Goal: Task Accomplishment & Management: Complete application form

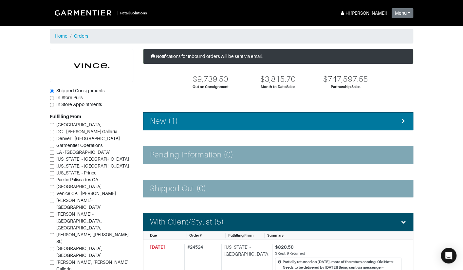
click at [162, 127] on li "New (1)" at bounding box center [278, 121] width 270 height 18
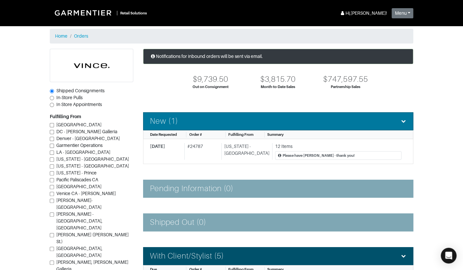
click at [162, 127] on li "New (1)" at bounding box center [278, 121] width 270 height 18
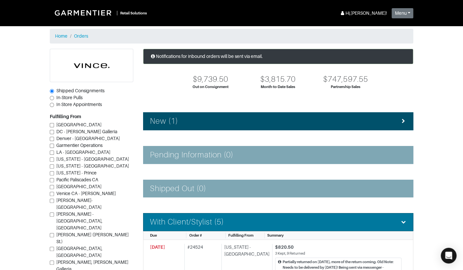
click at [184, 215] on li "With Client/Stylist (5)" at bounding box center [278, 222] width 270 height 18
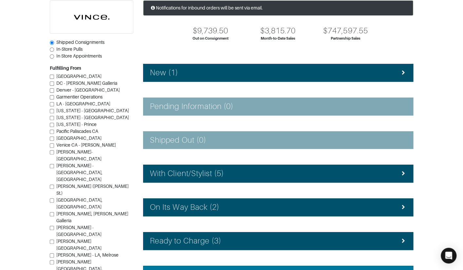
scroll to position [102, 0]
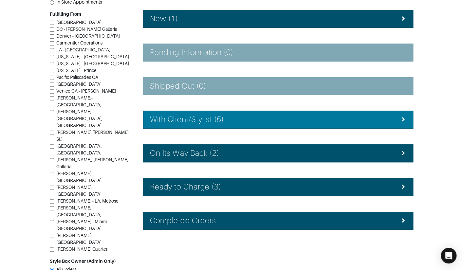
click at [178, 123] on h4 "With Client/Stylist (5)" at bounding box center [187, 119] width 74 height 9
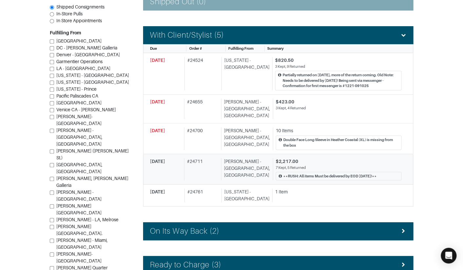
scroll to position [190, 0]
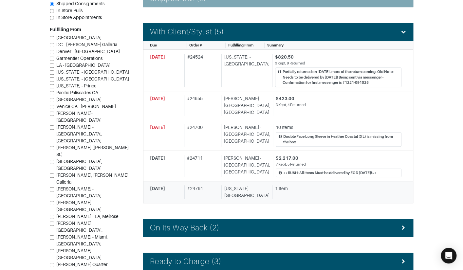
click at [206, 185] on div "# 24761" at bounding box center [201, 192] width 35 height 14
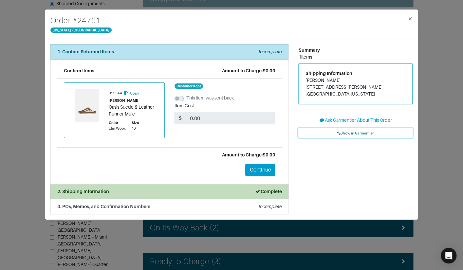
click at [348, 134] on span "Show in Garmentier" at bounding box center [355, 133] width 37 height 4
click at [127, 204] on strong "3. POs, Memos, and Confirmation Numbers" at bounding box center [103, 206] width 93 height 5
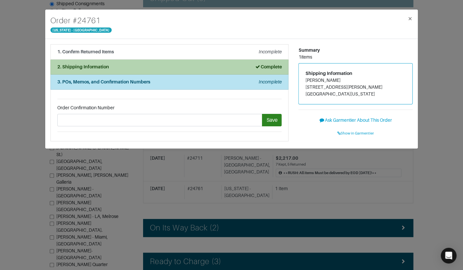
click at [117, 68] on div "2. Shipping Information Complete" at bounding box center [169, 67] width 224 height 7
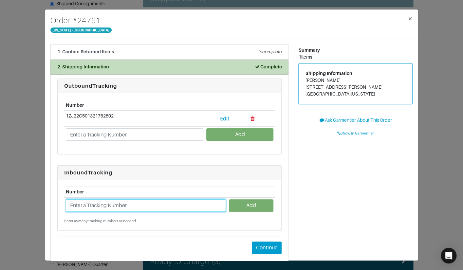
click at [108, 207] on input "text" at bounding box center [146, 205] width 160 height 12
type input "1ZJ22C958722377666"
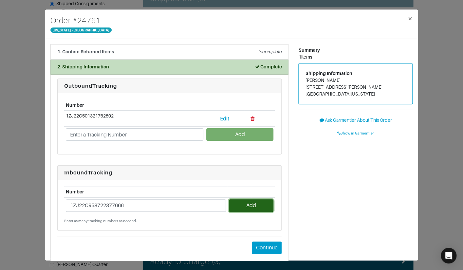
click at [250, 206] on button "Add" at bounding box center [251, 205] width 44 height 12
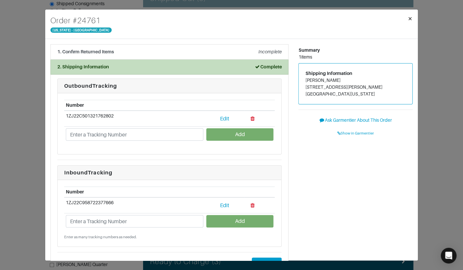
click at [409, 14] on span "×" at bounding box center [410, 18] width 5 height 9
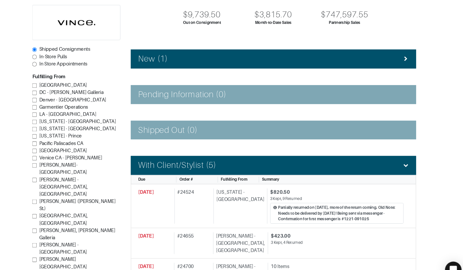
scroll to position [64, 0]
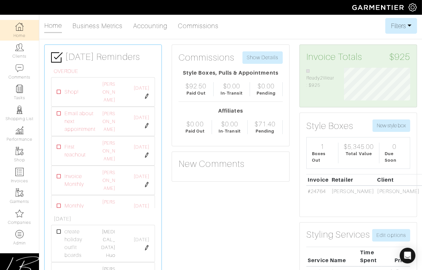
scroll to position [33, 76]
click at [11, 239] on link "Admin" at bounding box center [19, 238] width 39 height 21
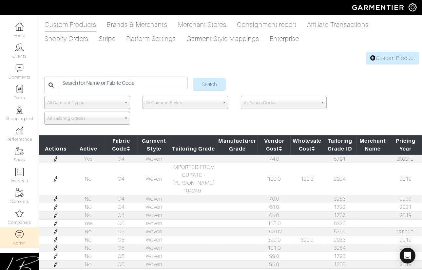
click at [260, 106] on span "All Fabric Codes" at bounding box center [281, 102] width 74 height 13
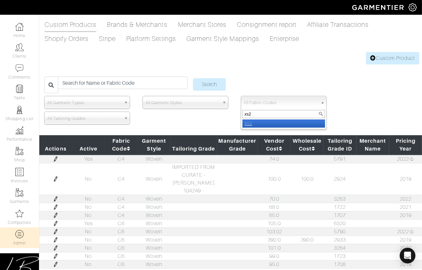
type input "xs2"
click at [267, 124] on li "XS2" at bounding box center [283, 123] width 82 height 8
select select "XS2"
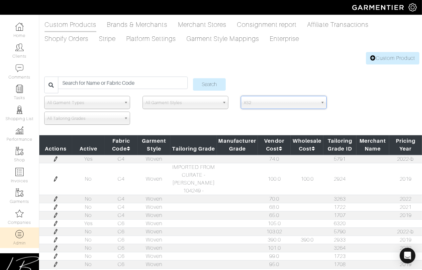
click at [193, 78] on input "Search" at bounding box center [209, 84] width 33 height 12
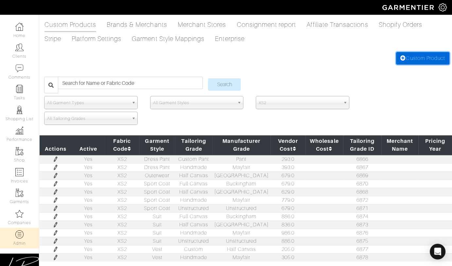
click at [417, 56] on link "Custom Product" at bounding box center [422, 58] width 53 height 12
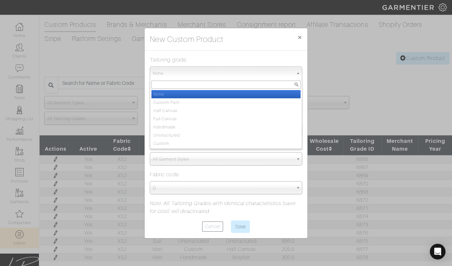
click at [238, 73] on span "None" at bounding box center [223, 73] width 141 height 13
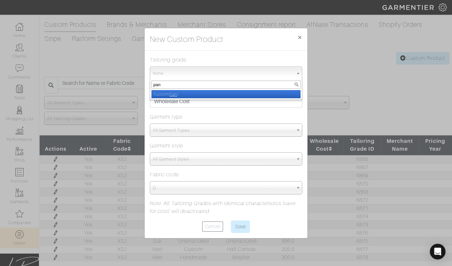
type input "pant"
select select "Custom Pant"
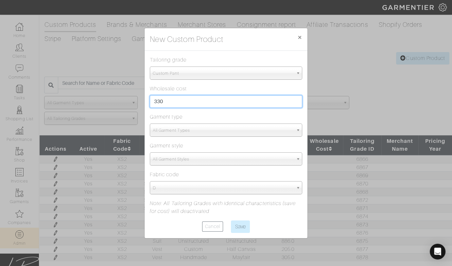
type input "330"
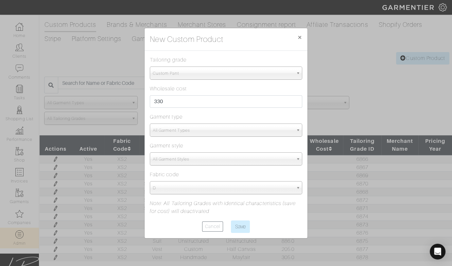
click at [209, 134] on span "All Garment Types" at bounding box center [223, 130] width 141 height 13
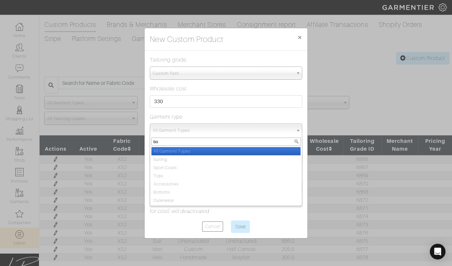
type input "bot"
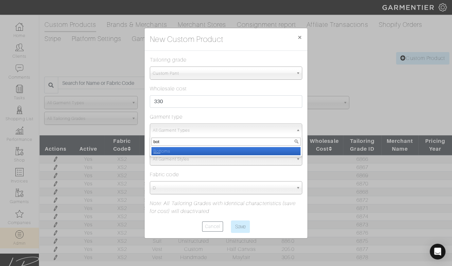
select select "2"
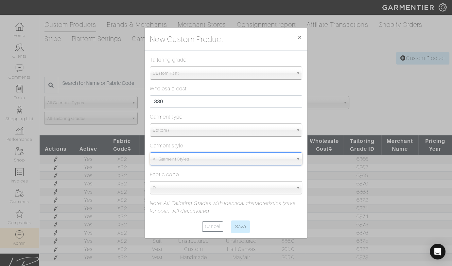
type input "d"
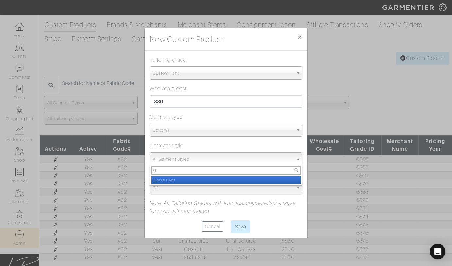
select select "8"
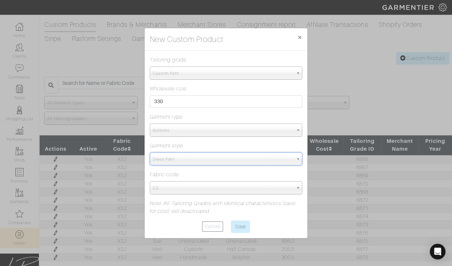
select select "5627"
type input "x"
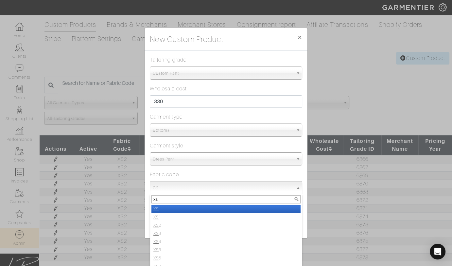
type input "xs2"
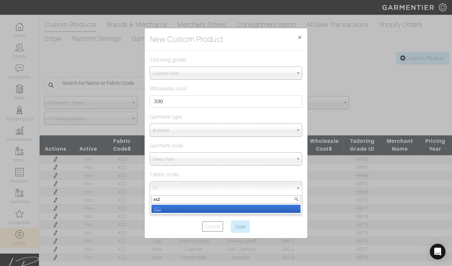
select select "1130"
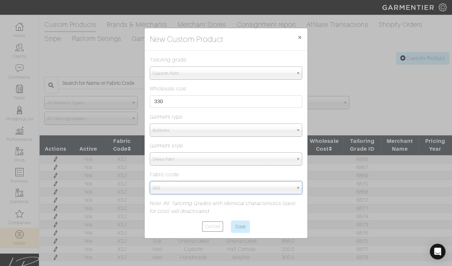
click at [231, 220] on input "Save" at bounding box center [240, 226] width 19 height 12
type input "Save"
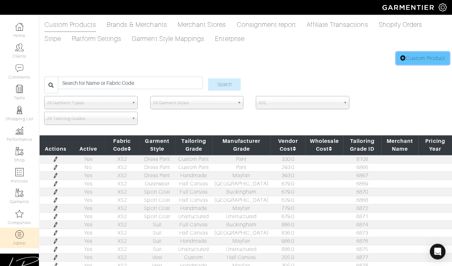
click at [417, 55] on link "Custom Product" at bounding box center [422, 58] width 53 height 12
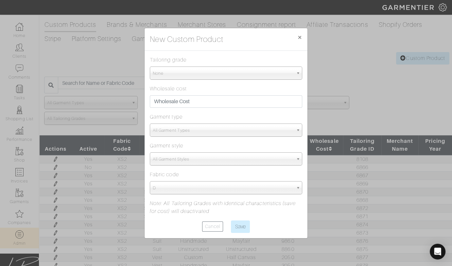
click at [227, 72] on span "None" at bounding box center [223, 73] width 141 height 13
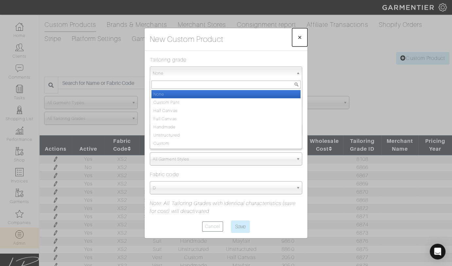
click at [300, 40] on span "×" at bounding box center [300, 37] width 5 height 9
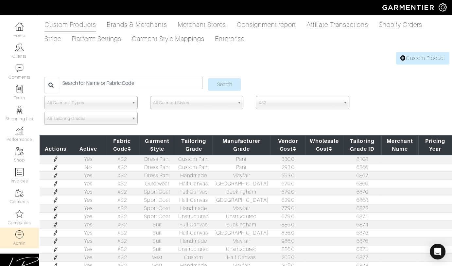
click at [55, 175] on img at bounding box center [55, 175] width 5 height 5
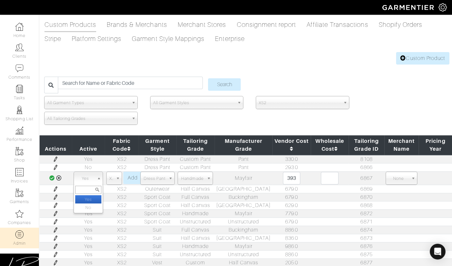
click at [82, 177] on span "Yes" at bounding box center [86, 178] width 18 height 13
click at [88, 205] on li "No" at bounding box center [88, 207] width 26 height 8
select select "false"
click at [82, 178] on span "No" at bounding box center [86, 178] width 18 height 13
click at [50, 175] on icon at bounding box center [52, 177] width 6 height 5
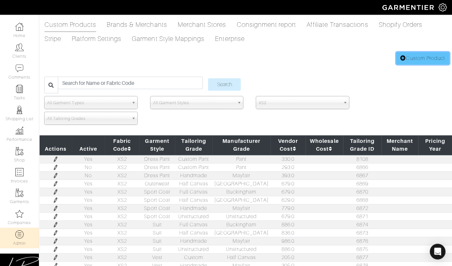
click at [414, 56] on link "Custom Product" at bounding box center [422, 58] width 53 height 12
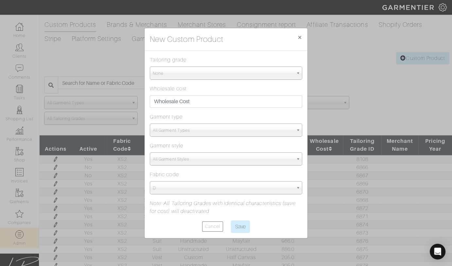
click at [242, 72] on span "None" at bounding box center [223, 73] width 141 height 13
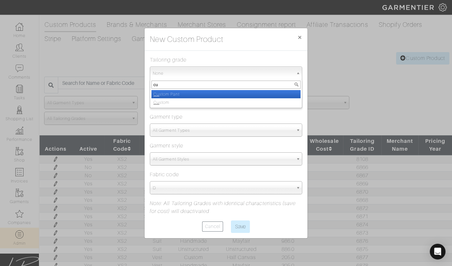
type input "c"
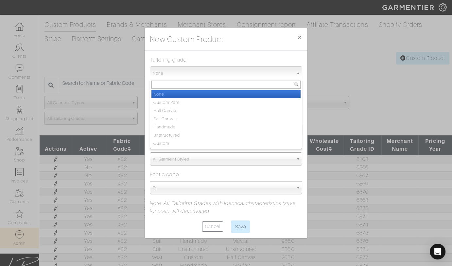
type input "h"
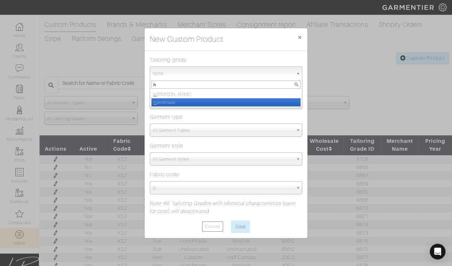
select select "Handmade"
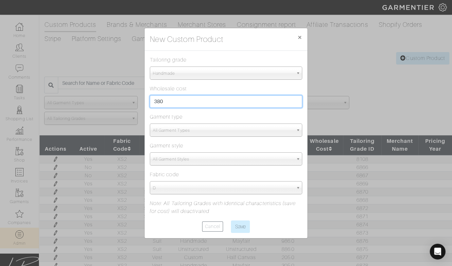
type input "380"
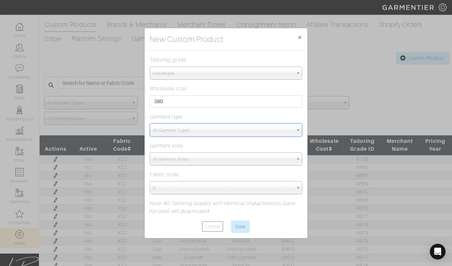
type input "b"
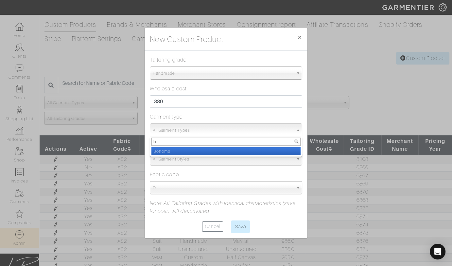
select select "2"
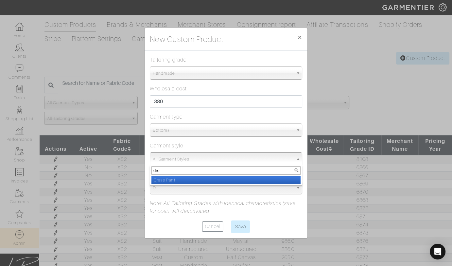
type input "dres"
type input "dre"
select select "8"
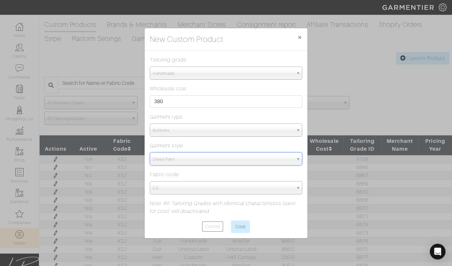
select select "5627"
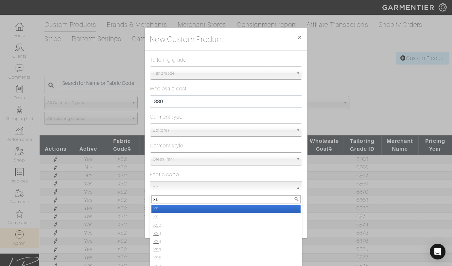
type input "xs2"
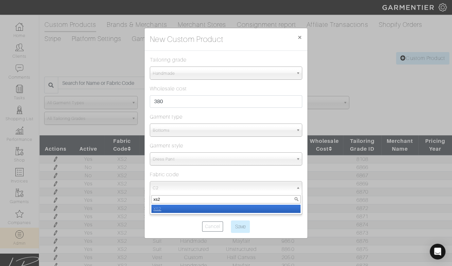
select select "1130"
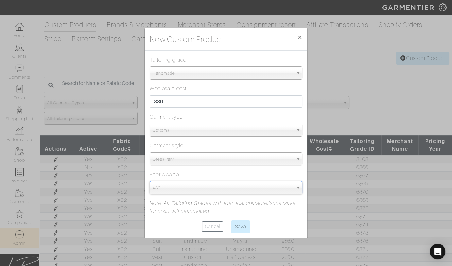
click at [231, 220] on input "Save" at bounding box center [240, 226] width 19 height 12
type input "Save"
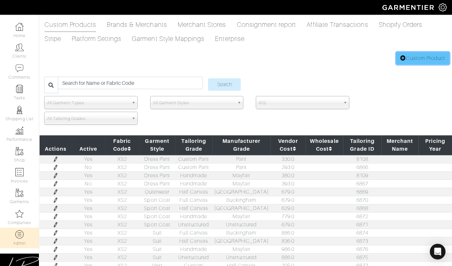
click at [404, 56] on icon at bounding box center [404, 57] width 6 height 5
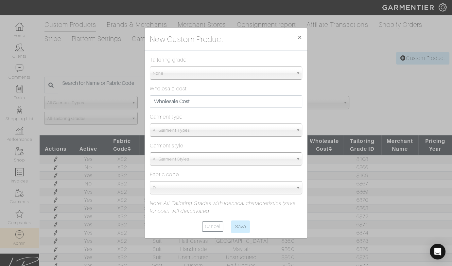
click at [226, 76] on span "None" at bounding box center [223, 73] width 141 height 13
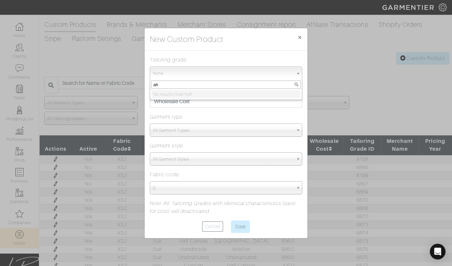
type input "a"
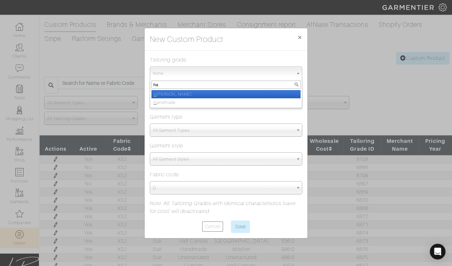
type input "hal"
select select "Half Canvas"
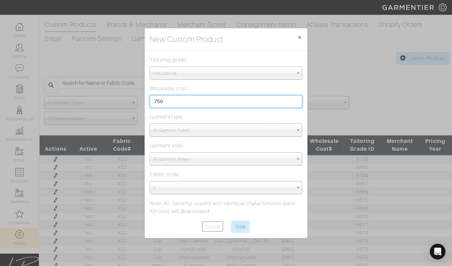
type input "759"
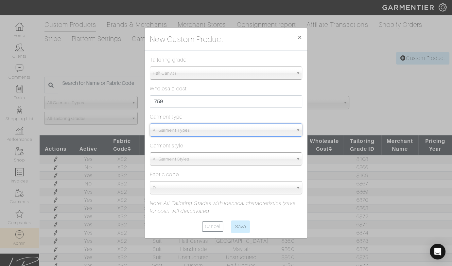
type input "out"
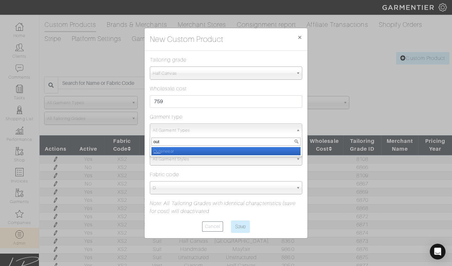
select select "3"
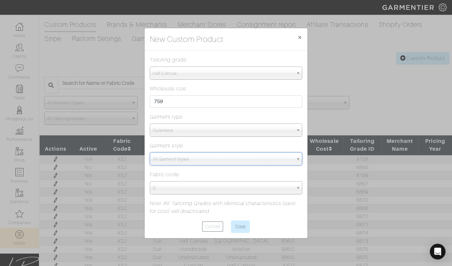
type input "ou"
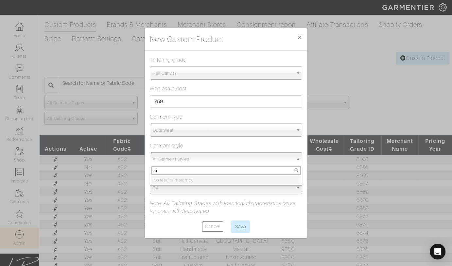
type input "t"
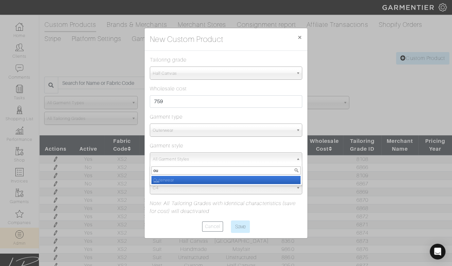
type input "out"
select select "17"
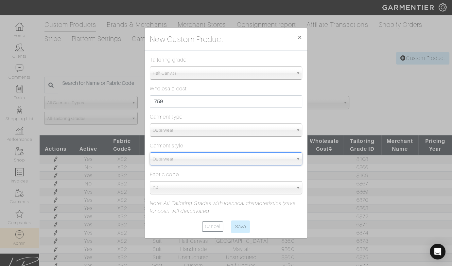
select select "5998"
type input "x"
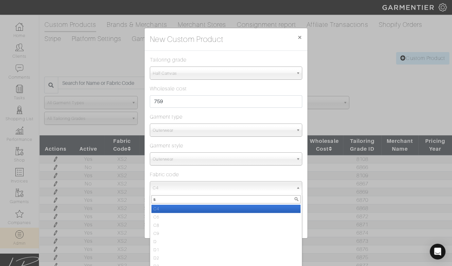
type input "s2"
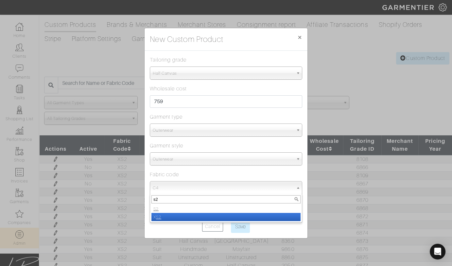
select select "1131"
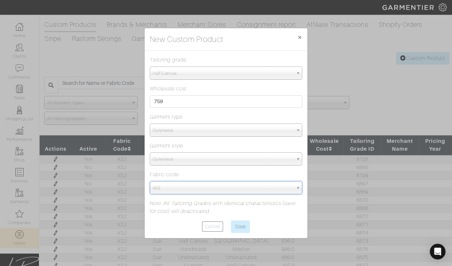
click at [231, 220] on input "Save" at bounding box center [240, 226] width 19 height 12
type input "Save"
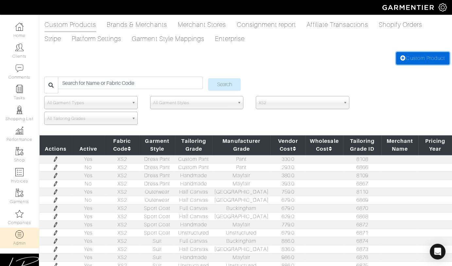
click at [409, 58] on link "Custom Product" at bounding box center [422, 58] width 53 height 12
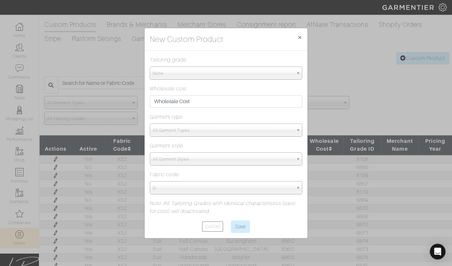
click at [210, 75] on span "None" at bounding box center [223, 73] width 141 height 13
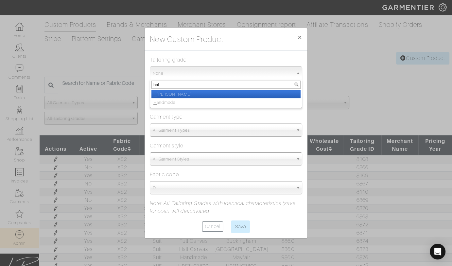
type input "half"
select select "Half Canvas"
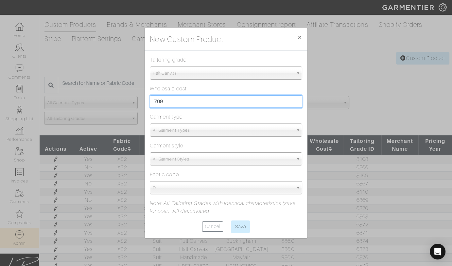
type input "709"
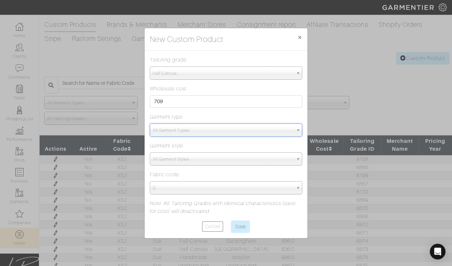
type input "spo"
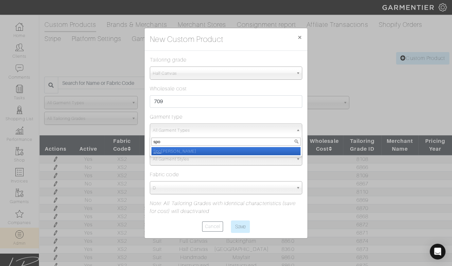
select select "15"
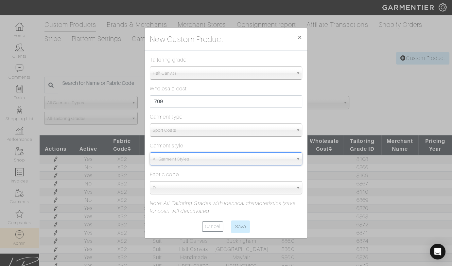
type input "spo"
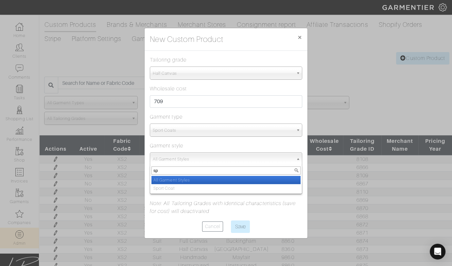
type input "spo"
select select "12"
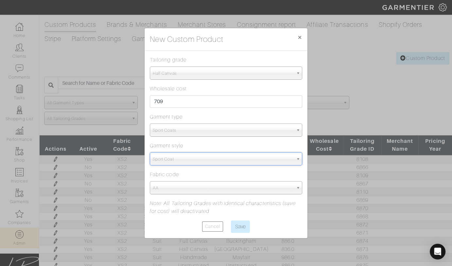
select select "5709"
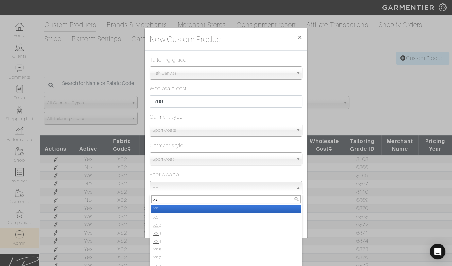
type input "xs2"
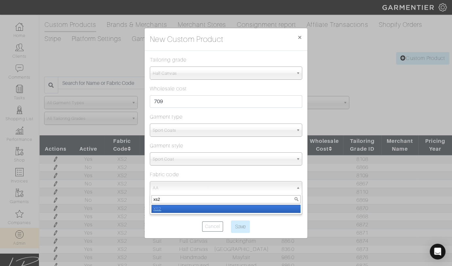
select select "1132"
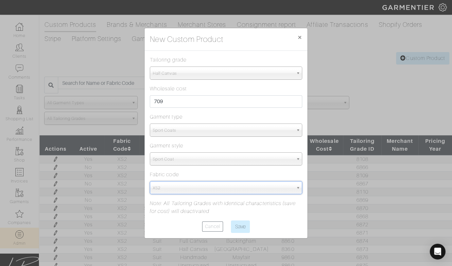
click at [231, 220] on input "Save" at bounding box center [240, 226] width 19 height 12
type input "Save"
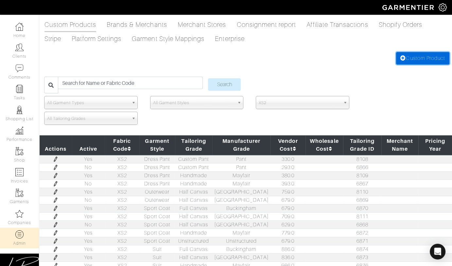
click at [406, 59] on link "Custom Product" at bounding box center [422, 58] width 53 height 12
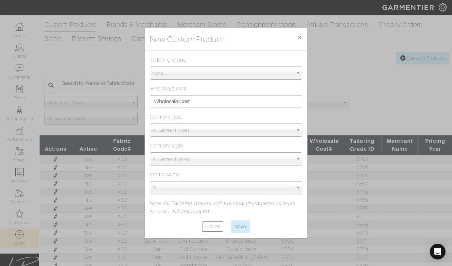
click at [238, 78] on span "None" at bounding box center [223, 73] width 141 height 13
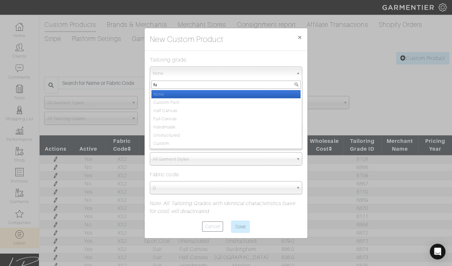
type input "ful"
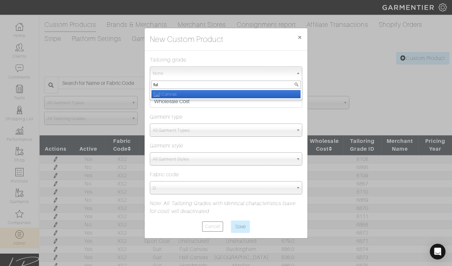
select select "Full Canvas"
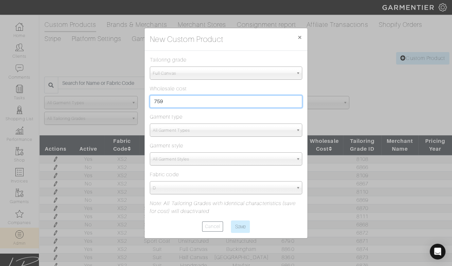
type input "759"
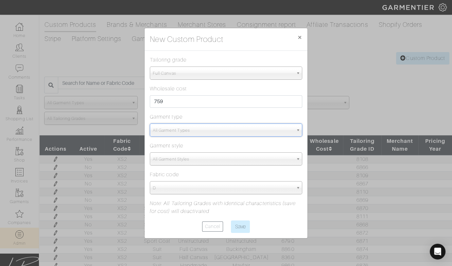
type input "spo"
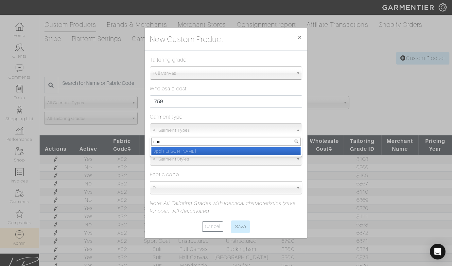
select select "15"
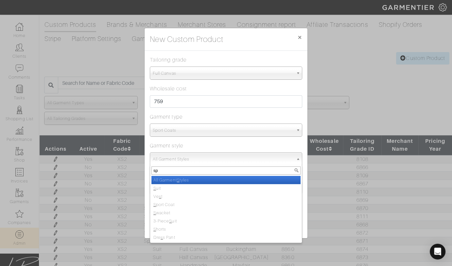
type input "spo"
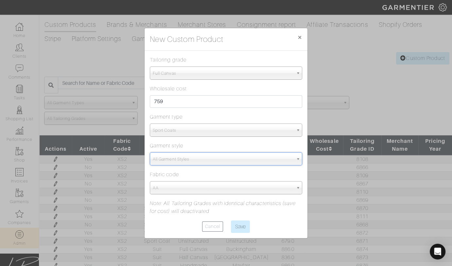
select select "5709"
paste input "xs2"
type input "xs2"
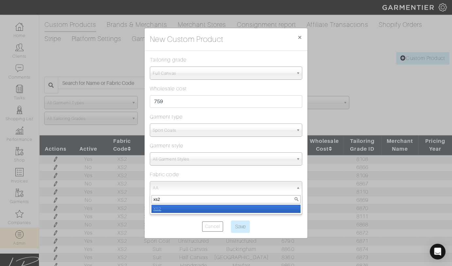
select select "1132"
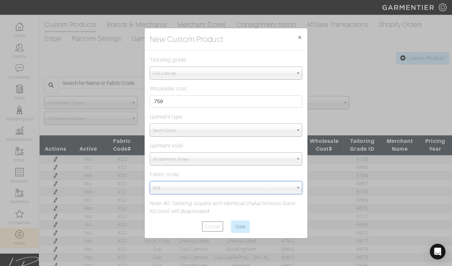
select select "12"
click at [224, 157] on span "Sport Coat" at bounding box center [223, 159] width 141 height 13
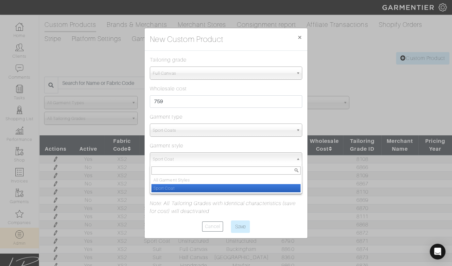
click at [220, 184] on li "Sport Coat" at bounding box center [226, 188] width 149 height 8
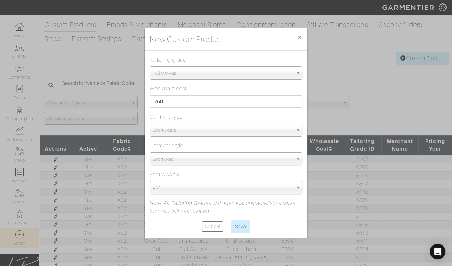
click at [226, 175] on div "Fabric code AA C2 C4 C6 C8 C9 D D1 D2 D3 DI DO DQ DR DS DT DU DX DY DZ E E1 E2 …" at bounding box center [226, 183] width 153 height 24
click at [241, 221] on input "Save" at bounding box center [240, 226] width 19 height 12
type input "Save"
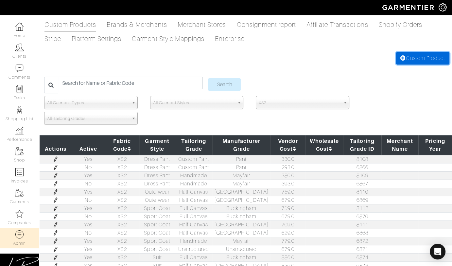
click at [412, 56] on link "Custom Product" at bounding box center [422, 58] width 53 height 12
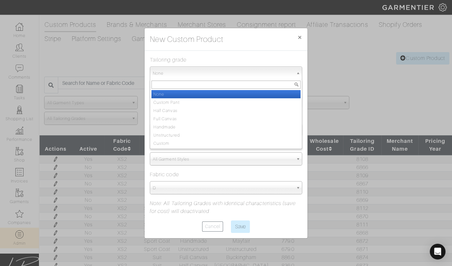
click at [231, 77] on span "None" at bounding box center [223, 73] width 141 height 13
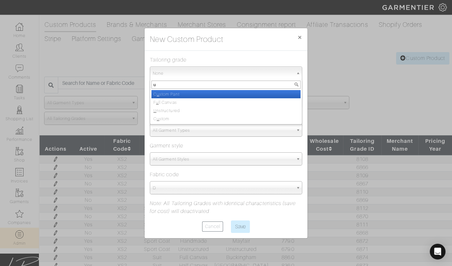
type input "un"
select select "Unstructured"
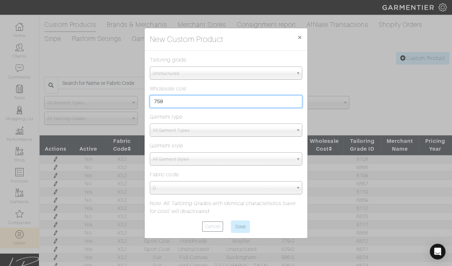
type input "759"
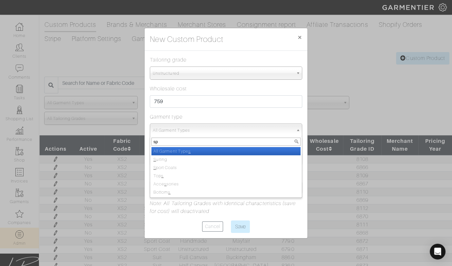
type input "spo"
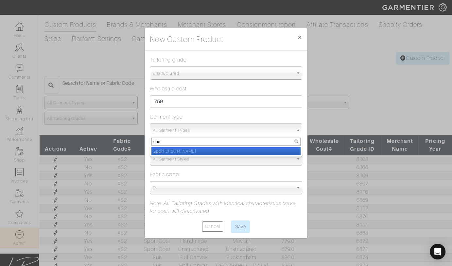
select select "15"
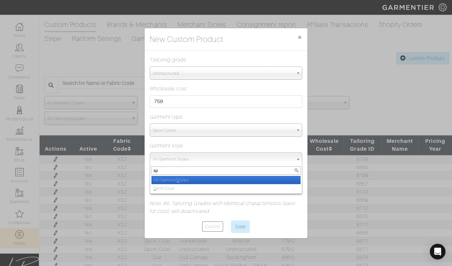
type input "spo"
select select "12"
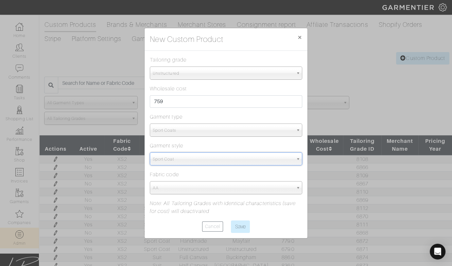
select select "5709"
paste input "xs2"
type input "xs2"
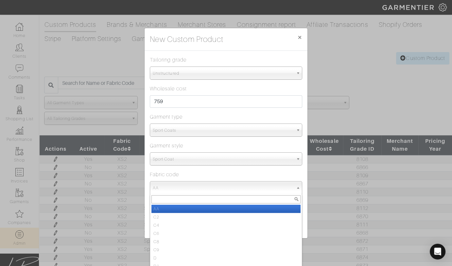
paste input "xs2"
type input "xs2"
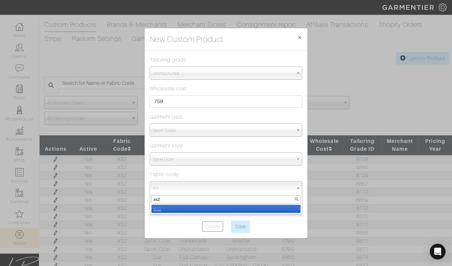
select select "1132"
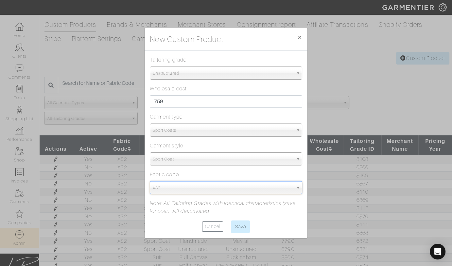
click at [231, 220] on input "Save" at bounding box center [240, 226] width 19 height 12
type input "Save"
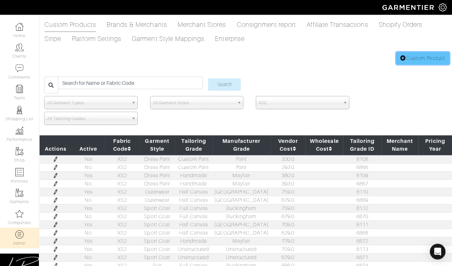
click at [412, 57] on link "Custom Product" at bounding box center [422, 58] width 53 height 12
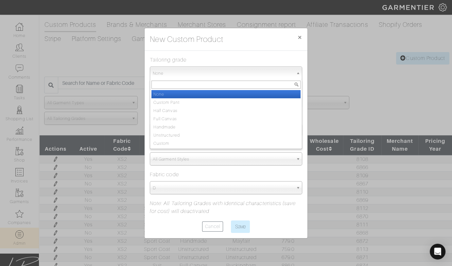
click at [231, 72] on span "None" at bounding box center [223, 73] width 141 height 13
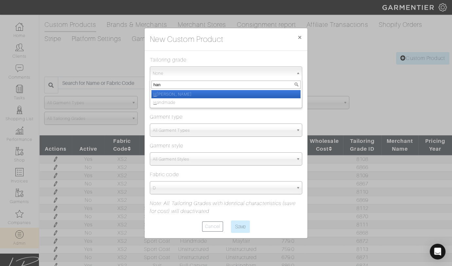
type input "hand"
select select "Handmade"
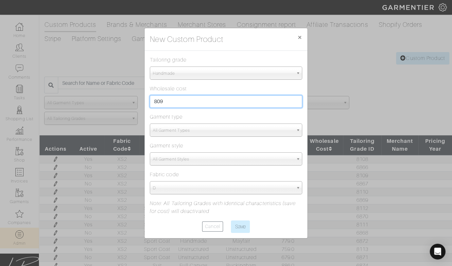
type input "809"
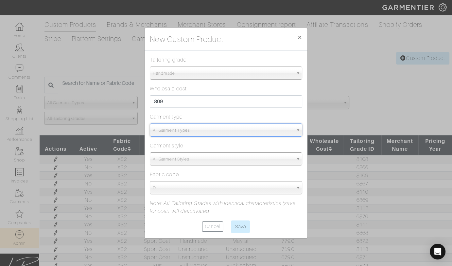
type input "spo"
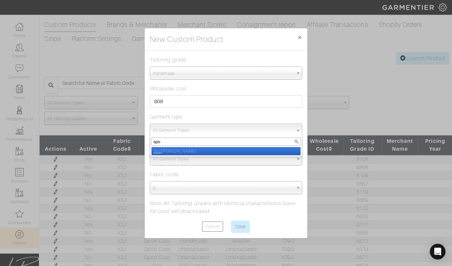
select select "15"
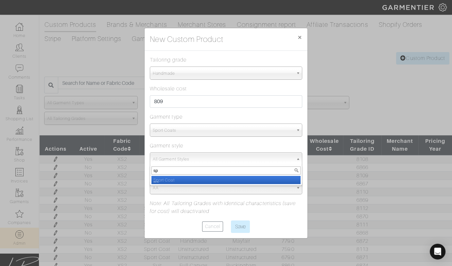
type input "spo"
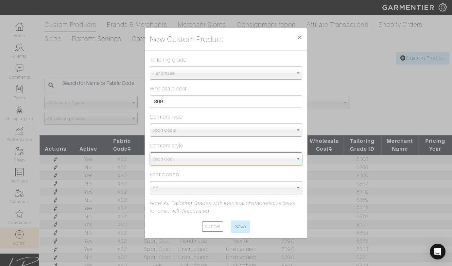
select select "12"
select select "5709"
paste input "XS2"
type input "XS2"
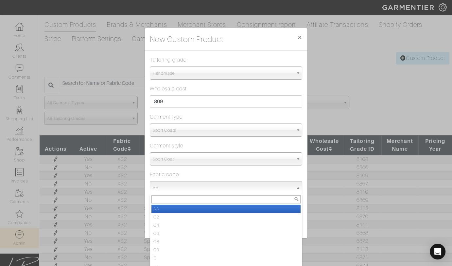
paste input "XS2"
type input "XS2"
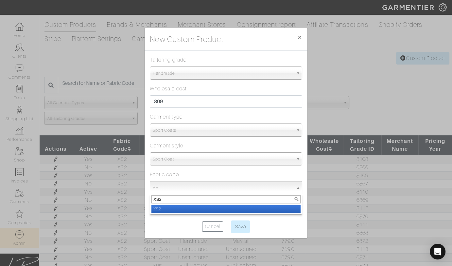
select select "1132"
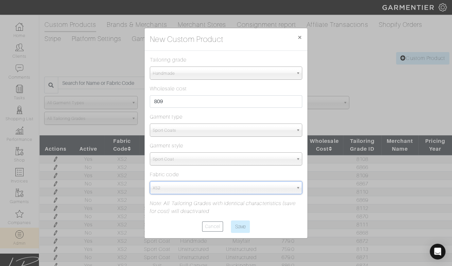
click at [231, 220] on input "Save" at bounding box center [240, 226] width 19 height 12
type input "Save"
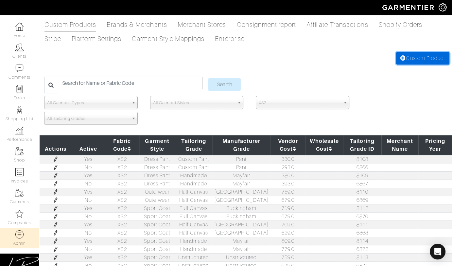
click at [404, 55] on link "Custom Product" at bounding box center [422, 58] width 53 height 12
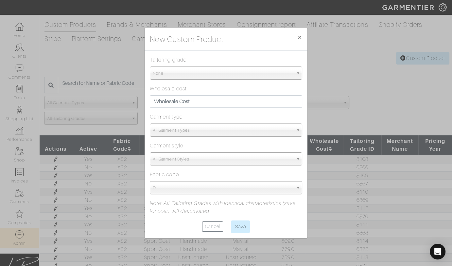
click at [202, 78] on span "None" at bounding box center [223, 73] width 141 height 13
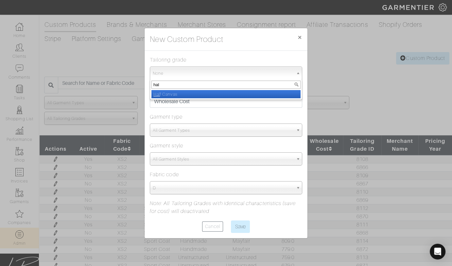
type input "half"
select select "Half Canvas"
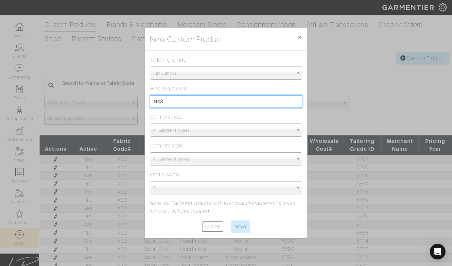
type input "943"
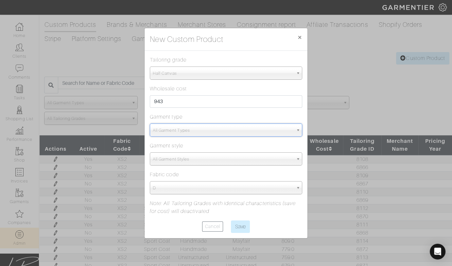
type input "sui"
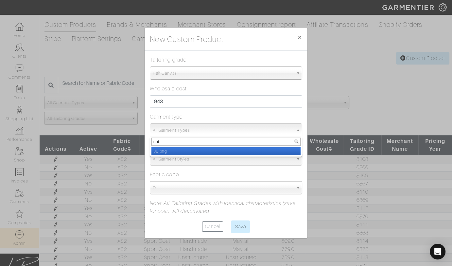
select select "4"
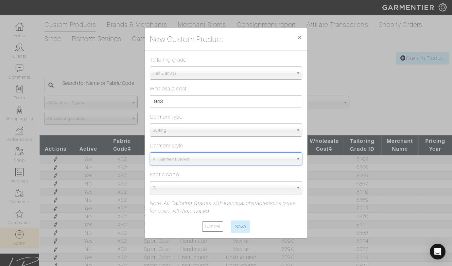
type input "s"
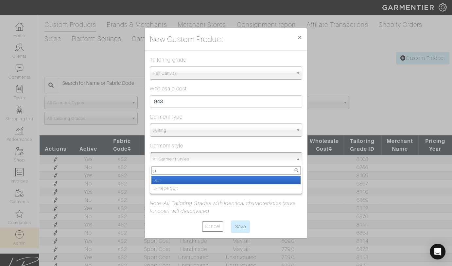
type input "ui"
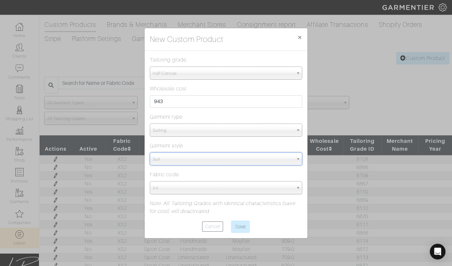
select select "13"
select select "5815"
paste input "XS2"
type input "XS2"
paste input "XS2"
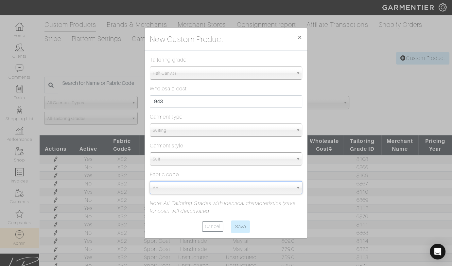
type input "XS2"
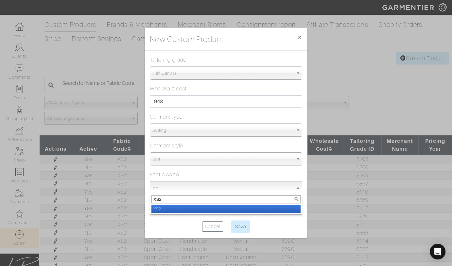
select select "1133"
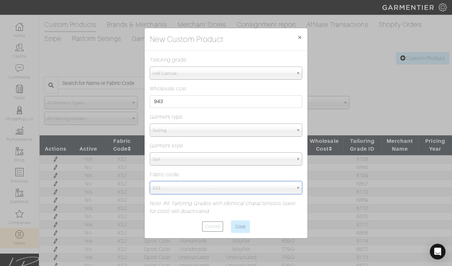
click at [231, 220] on input "Save" at bounding box center [240, 226] width 19 height 12
type input "Save"
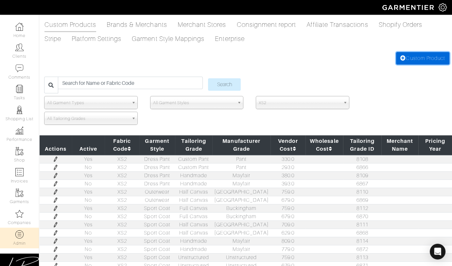
click at [415, 56] on link "Custom Product" at bounding box center [422, 58] width 53 height 12
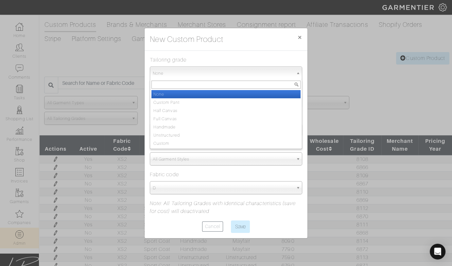
click at [282, 68] on span "None" at bounding box center [223, 73] width 141 height 13
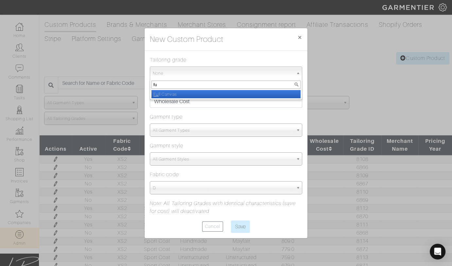
type input "ful"
select select "Full Canvas"
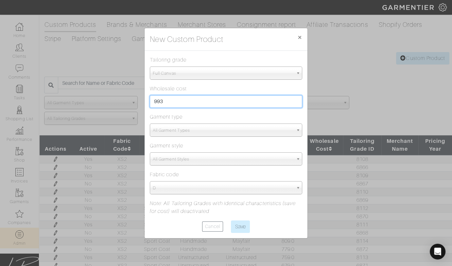
type input "993"
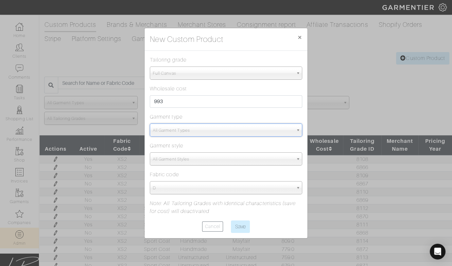
type input "sui"
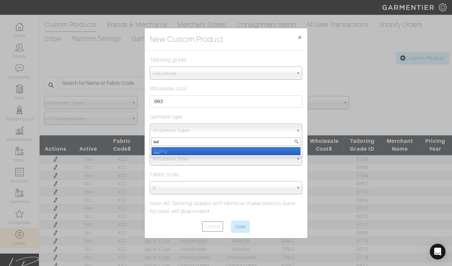
select select "4"
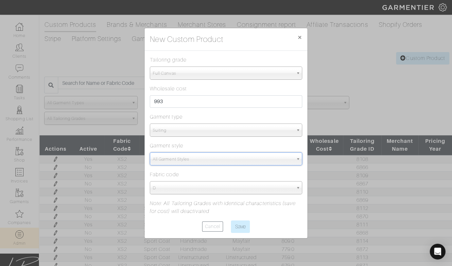
type input "s"
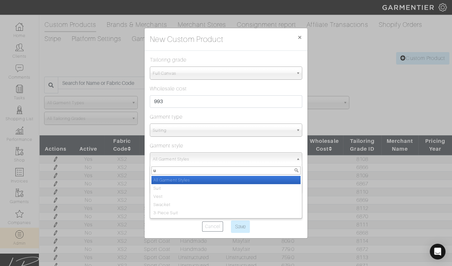
type input "ui"
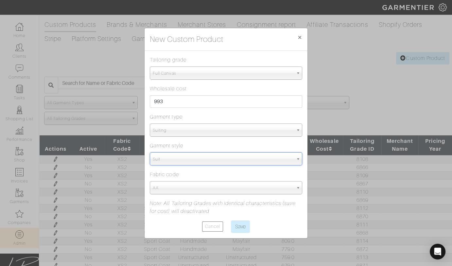
select select "13"
select select "5815"
paste input "XS2"
type input "XS2"
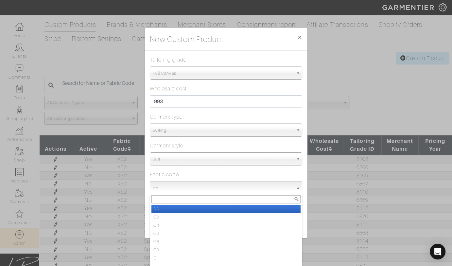
paste input "XS2"
type input "XS2"
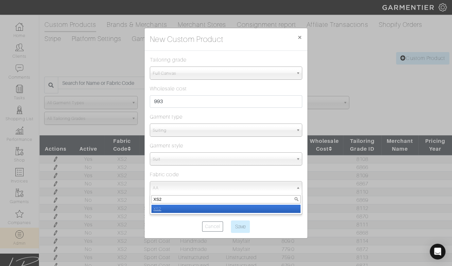
select select "1133"
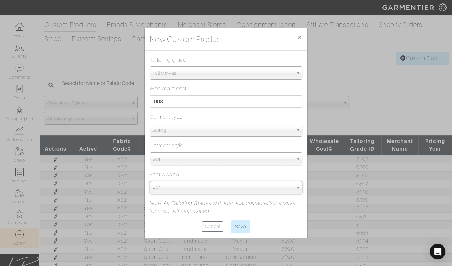
click at [231, 220] on input "Save" at bounding box center [240, 226] width 19 height 12
type input "Save"
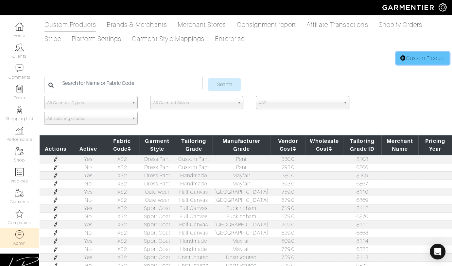
click at [398, 57] on link "Custom Product" at bounding box center [422, 58] width 53 height 12
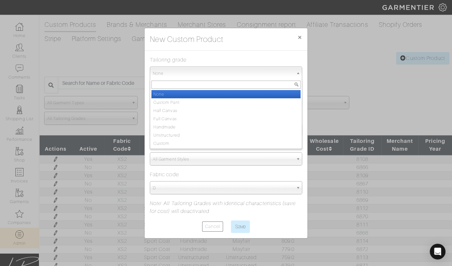
click at [168, 74] on span "None" at bounding box center [223, 73] width 141 height 13
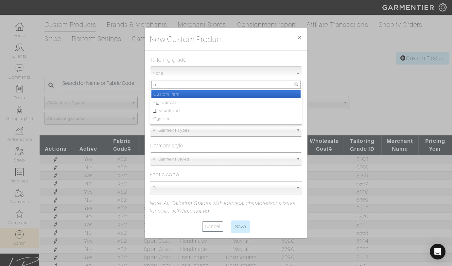
type input "un"
select select "Unstructured"
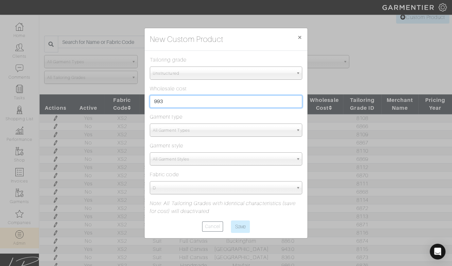
scroll to position [43, 0]
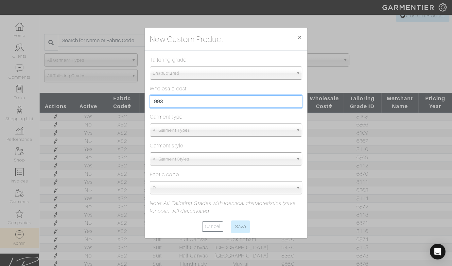
type input "993"
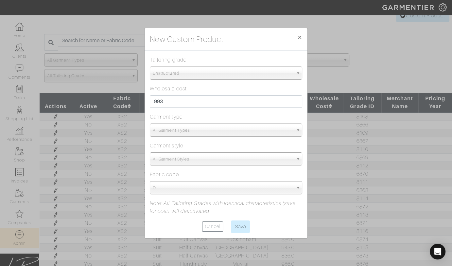
click at [166, 128] on span "All Garment Types" at bounding box center [223, 130] width 141 height 13
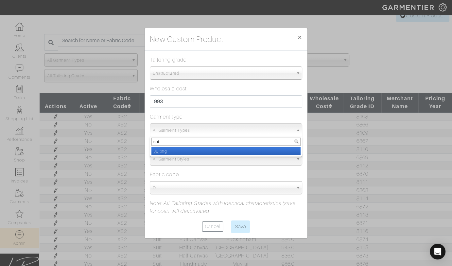
type input "suit"
select select "4"
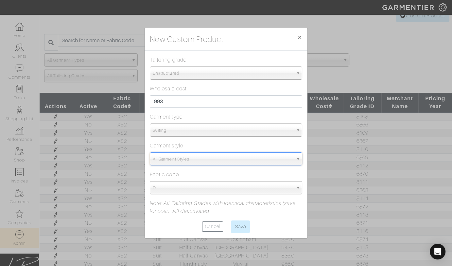
type input "sui"
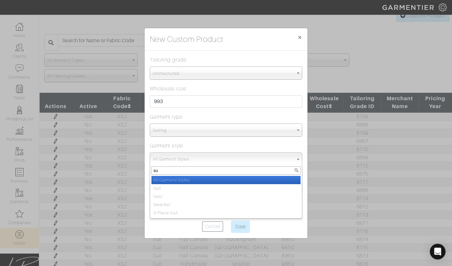
type input "sui"
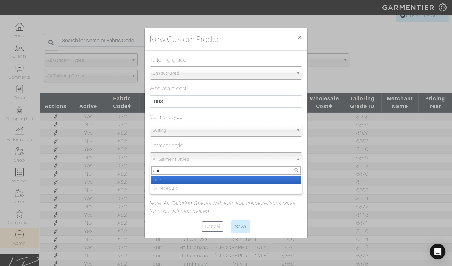
select select "13"
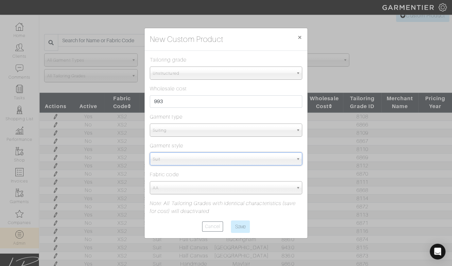
select select "5815"
paste input "XS2"
type input "XS2"
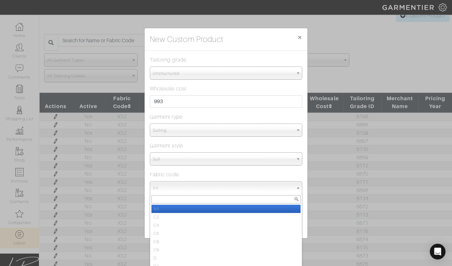
paste input "XS2"
type input "XS2"
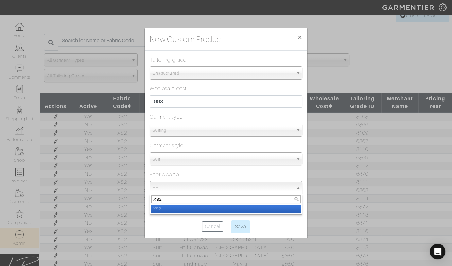
select select "1133"
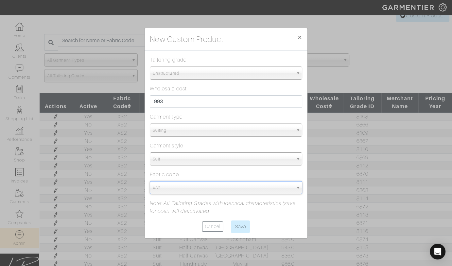
click at [231, 220] on input "Save" at bounding box center [240, 226] width 19 height 12
type input "Saving..."
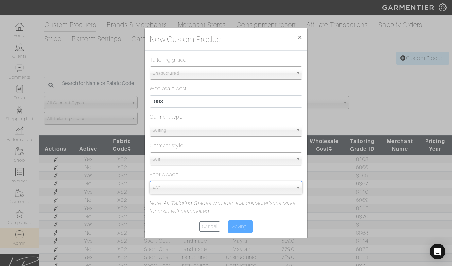
select select "Unstructured"
select select "4"
select select "13"
select select "1133"
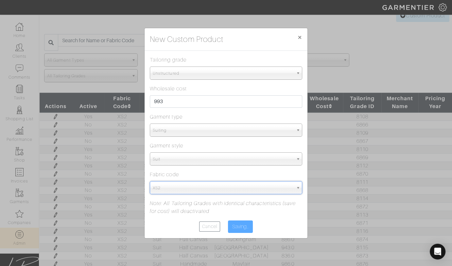
type input "Save"
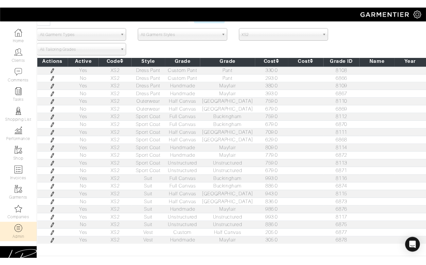
scroll to position [0, 0]
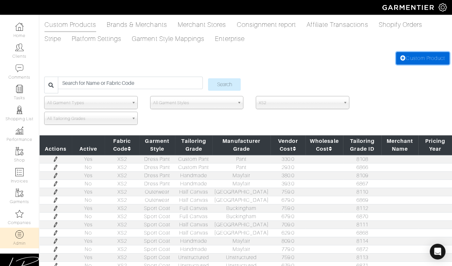
click at [421, 54] on link "Custom Product" at bounding box center [422, 58] width 53 height 12
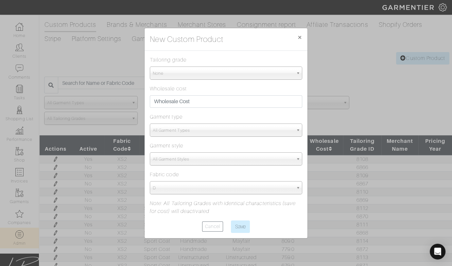
click at [244, 74] on span "None" at bounding box center [223, 73] width 141 height 13
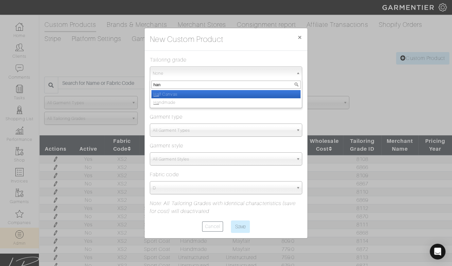
type input "hand"
select select "Handmade"
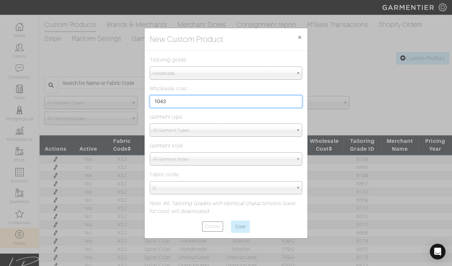
type input "1043"
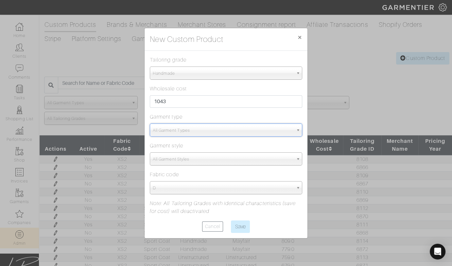
type input "sui"
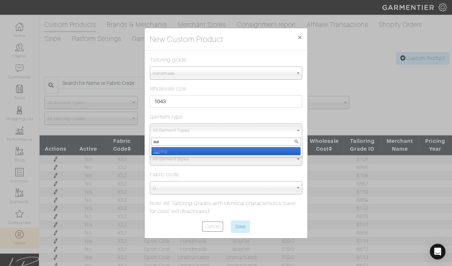
select select "4"
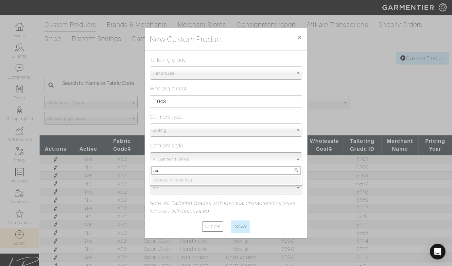
type input "a"
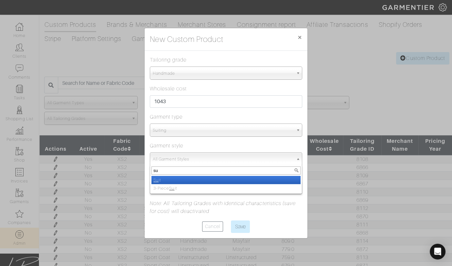
type input "sui"
select select "13"
select select "5815"
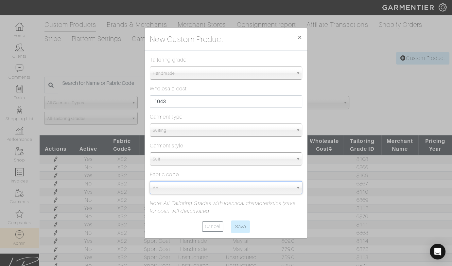
paste input "XS2"
type input "XS2"
paste input "XS2"
type input "XS2"
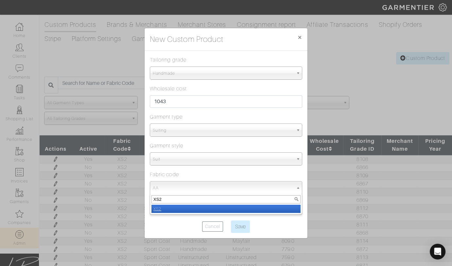
select select "1133"
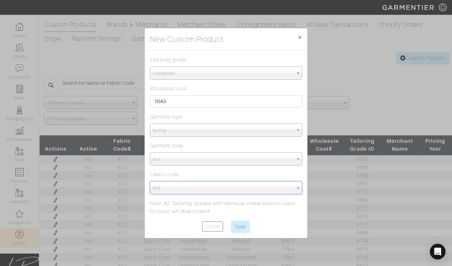
click at [231, 220] on input "Save" at bounding box center [240, 226] width 19 height 12
type input "Save"
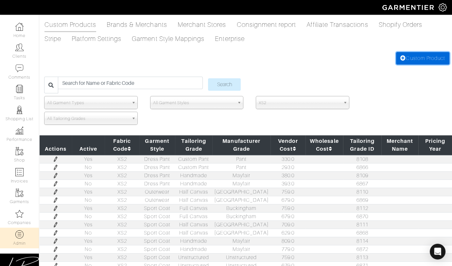
click at [417, 55] on link "Custom Product" at bounding box center [422, 58] width 53 height 12
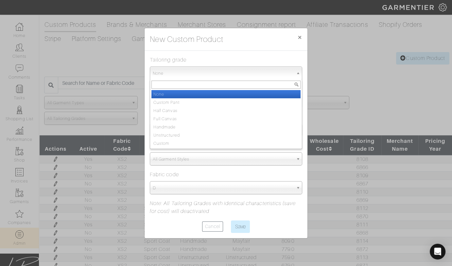
click at [239, 72] on span "None" at bounding box center [223, 73] width 141 height 13
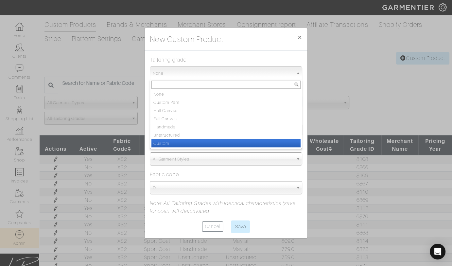
drag, startPoint x: 211, startPoint y: 143, endPoint x: 210, endPoint y: 135, distance: 8.6
click at [211, 143] on li "Custom" at bounding box center [226, 143] width 149 height 8
select select "Custom"
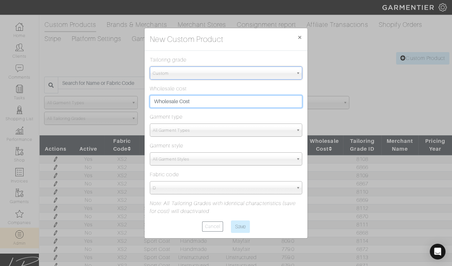
click at [210, 104] on input "text" at bounding box center [226, 101] width 153 height 12
type input "231"
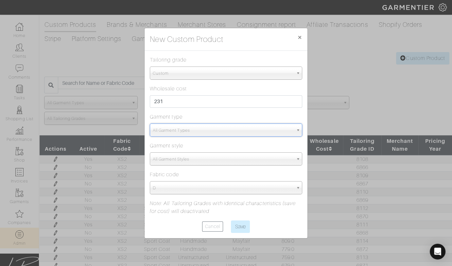
type input "sui"
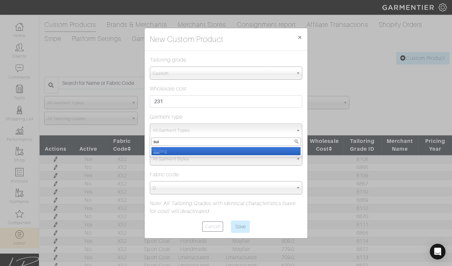
select select "4"
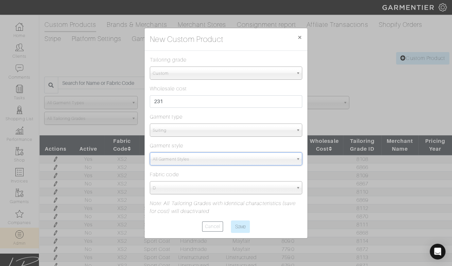
type input "v"
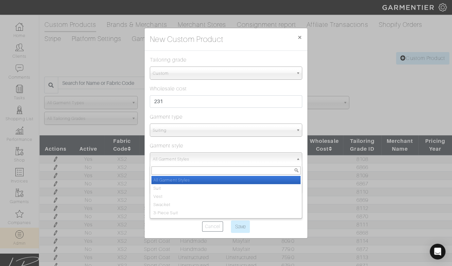
type input "v"
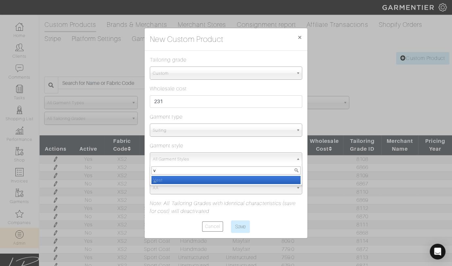
select select "14"
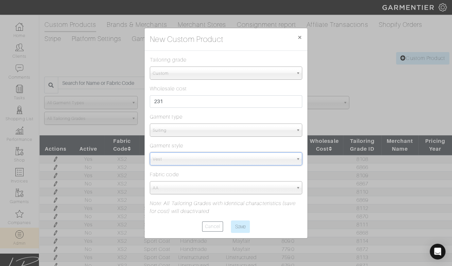
select select "5815"
paste input "XS2"
type input "XS2"
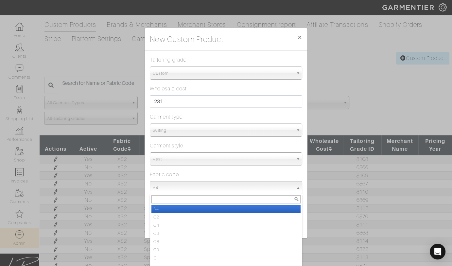
paste input "XS2"
type input "XS2"
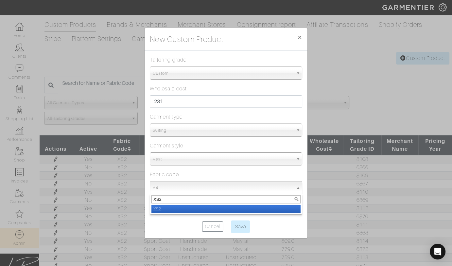
select select "1134"
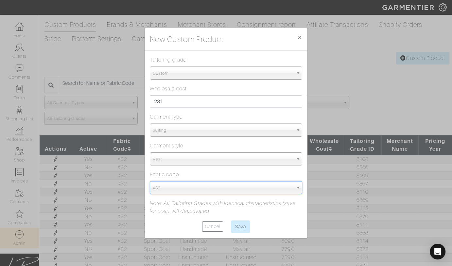
click at [231, 220] on input "Save" at bounding box center [240, 226] width 19 height 12
type input "Save"
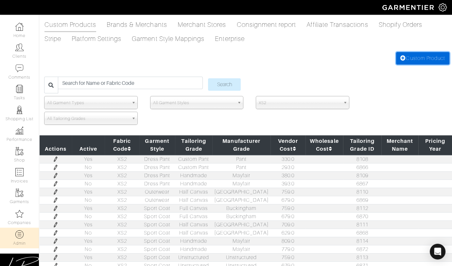
click at [405, 56] on link "Custom Product" at bounding box center [422, 58] width 53 height 12
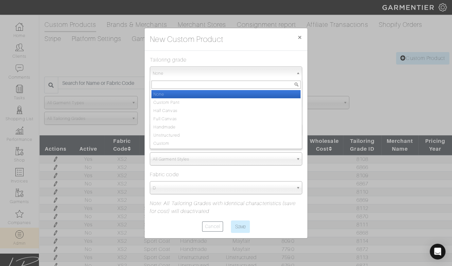
click at [260, 74] on span "None" at bounding box center [223, 73] width 141 height 13
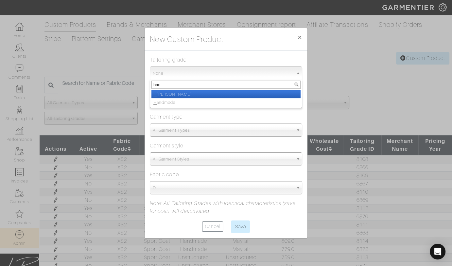
type input "hand"
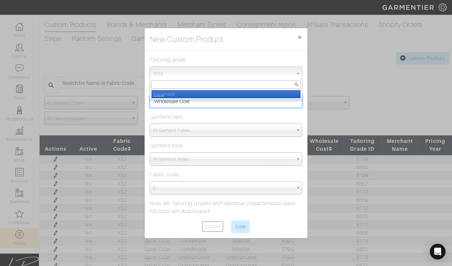
select select "Handmade"
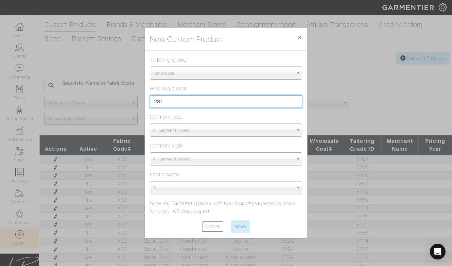
type input "281"
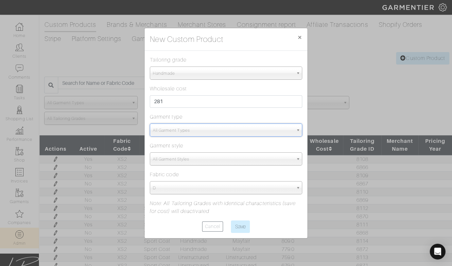
type input "sui"
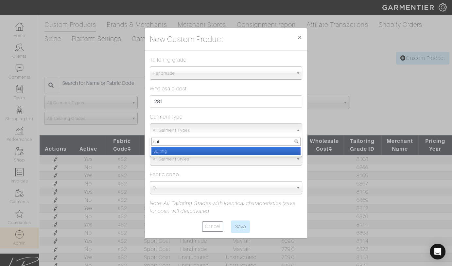
select select "4"
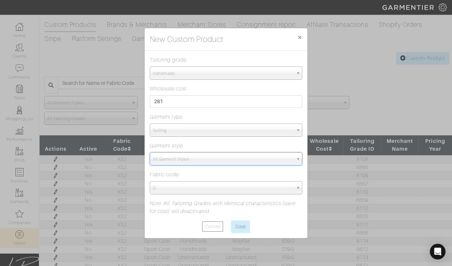
type input "v"
select select
select select "5815"
paste input "XS2"
type input "XS2"
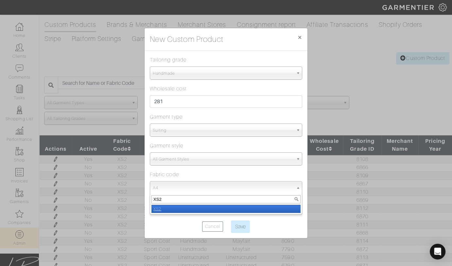
select select "1134"
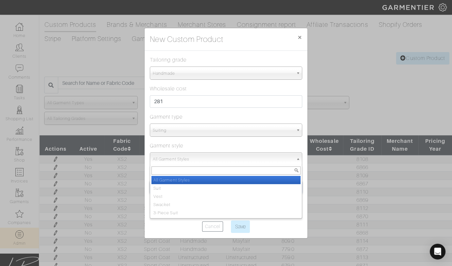
click at [225, 162] on span "All Garment Styles" at bounding box center [223, 159] width 141 height 13
select select "14"
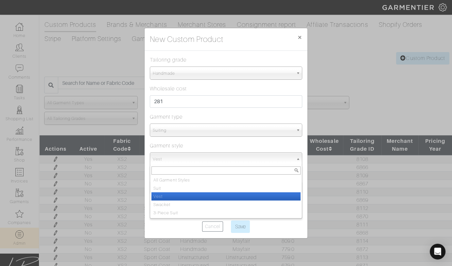
click at [210, 195] on li "Vest" at bounding box center [226, 196] width 149 height 8
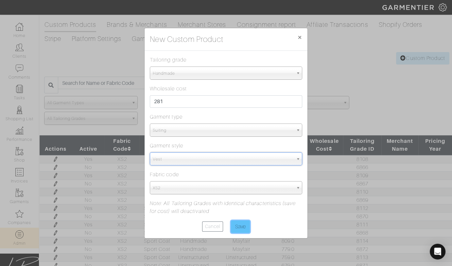
click at [243, 226] on input "Save" at bounding box center [240, 226] width 19 height 12
type input "Save"
